Goal: Check status: Check status

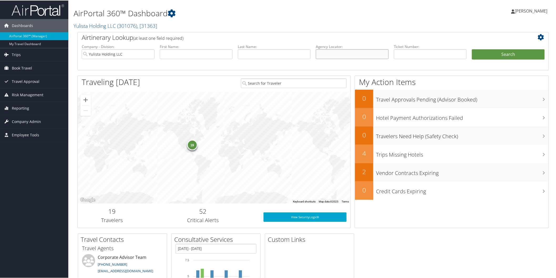
drag, startPoint x: 356, startPoint y: 54, endPoint x: 368, endPoint y: 54, distance: 11.3
click at [356, 54] on input "text" at bounding box center [352, 54] width 73 height 10
click at [433, 51] on input "text" at bounding box center [430, 54] width 73 height 10
type input "8900897458005"
click at [489, 56] on button "Search" at bounding box center [508, 54] width 73 height 11
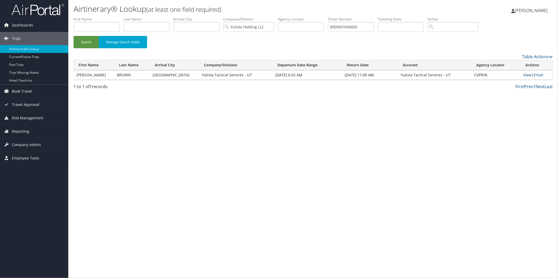
click at [526, 73] on link "View" at bounding box center [528, 75] width 8 height 5
click at [374, 24] on input "8900897458005" at bounding box center [351, 27] width 46 height 10
type input "8900897480240"
click at [74, 36] on button "Search" at bounding box center [86, 42] width 25 height 12
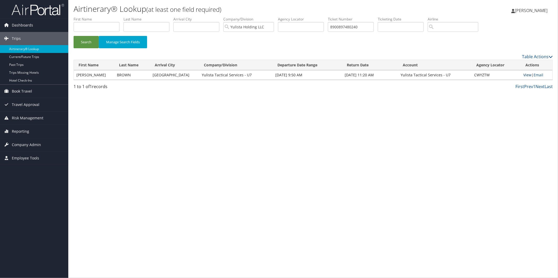
click at [524, 76] on link "View" at bounding box center [528, 75] width 8 height 5
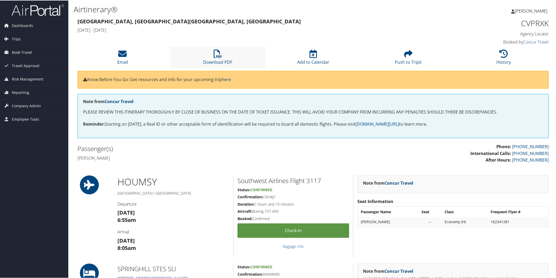
click at [251, 59] on li "Download PDF" at bounding box center [217, 56] width 95 height 21
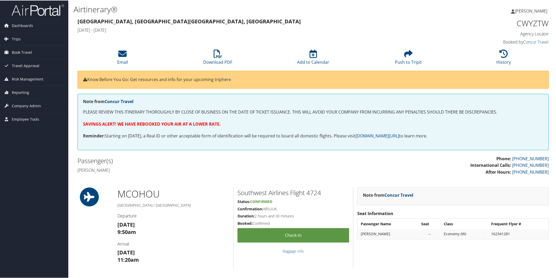
click at [77, 174] on div "Passenger(s) [PERSON_NAME]" at bounding box center [194, 165] width 240 height 20
